Goal: Task Accomplishment & Management: Check status

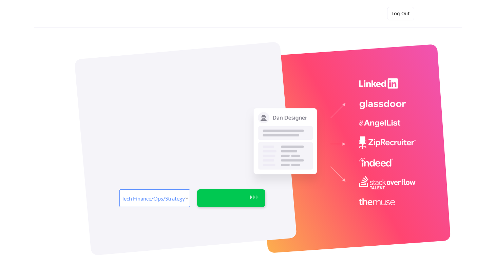
select select ""tech_finance_biz_ops_cos""
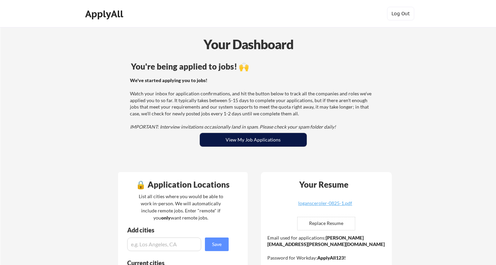
click at [278, 146] on button "View My Job Applications" at bounding box center [253, 140] width 107 height 14
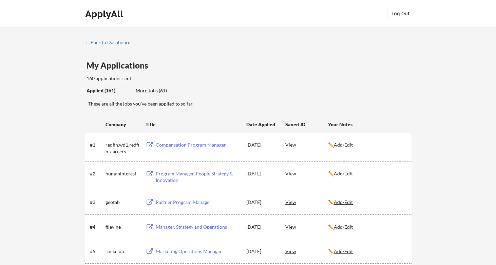
scroll to position [1056, 0]
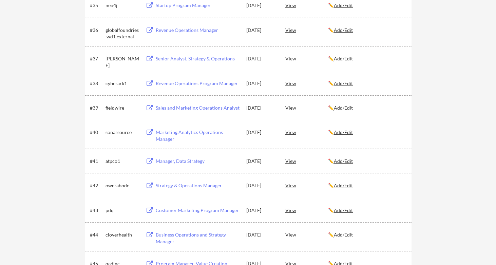
click at [166, 131] on div "Marketing Analytics Operations Manager" at bounding box center [198, 135] width 84 height 13
